Goal: Task Accomplishment & Management: Manage account settings

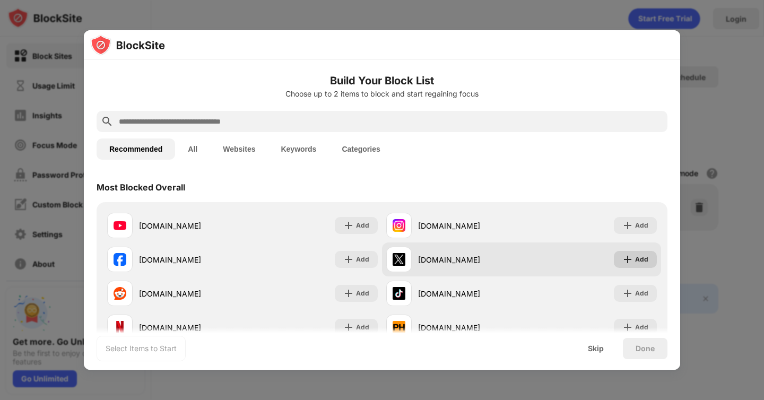
click at [635, 258] on div "Add" at bounding box center [634, 259] width 43 height 17
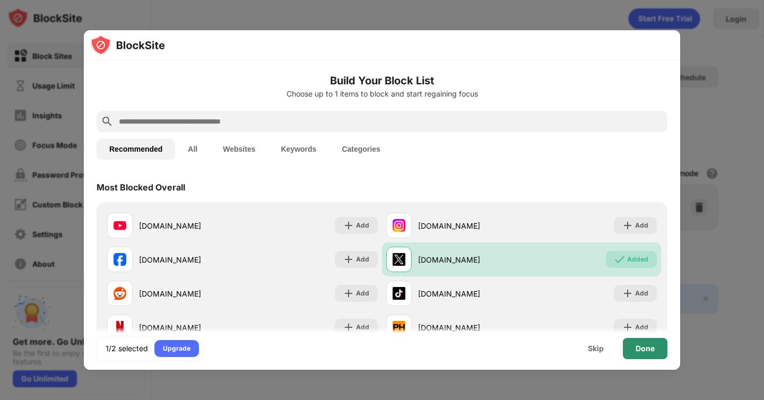
click at [656, 350] on div "Done" at bounding box center [645, 348] width 45 height 21
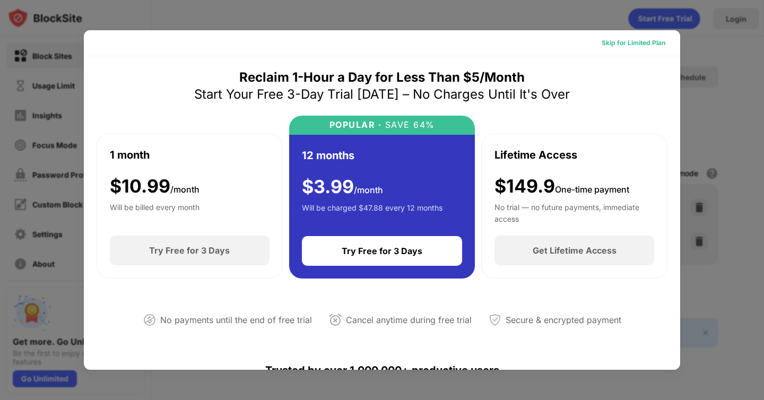
click at [614, 41] on div "Skip for Limited Plan" at bounding box center [633, 43] width 64 height 11
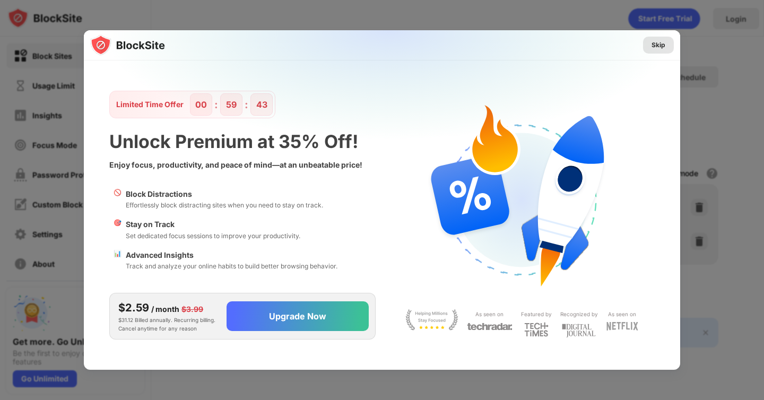
click at [650, 46] on div "Skip" at bounding box center [658, 45] width 31 height 17
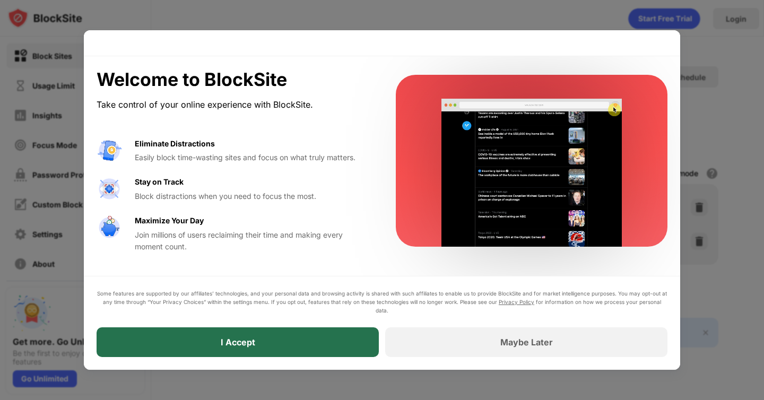
click at [217, 341] on div "I Accept" at bounding box center [238, 342] width 282 height 30
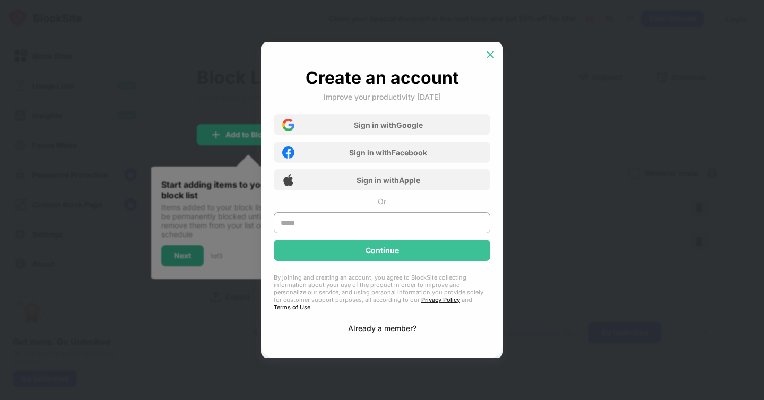
click at [492, 56] on img at bounding box center [490, 54] width 11 height 11
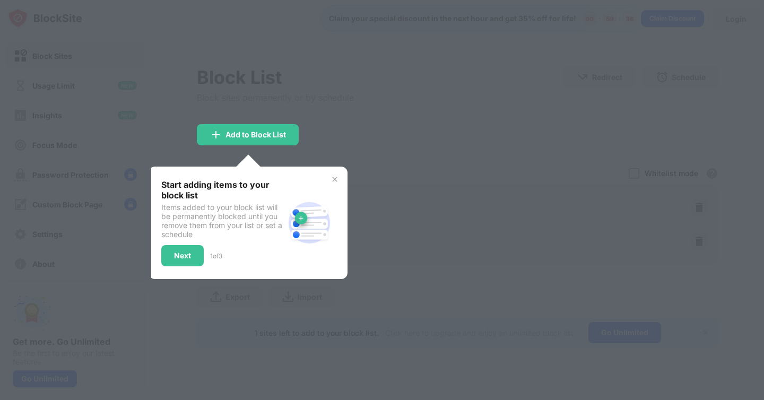
click at [459, 116] on div at bounding box center [382, 200] width 764 height 400
click at [337, 178] on img at bounding box center [334, 179] width 8 height 8
